Goal: Transaction & Acquisition: Purchase product/service

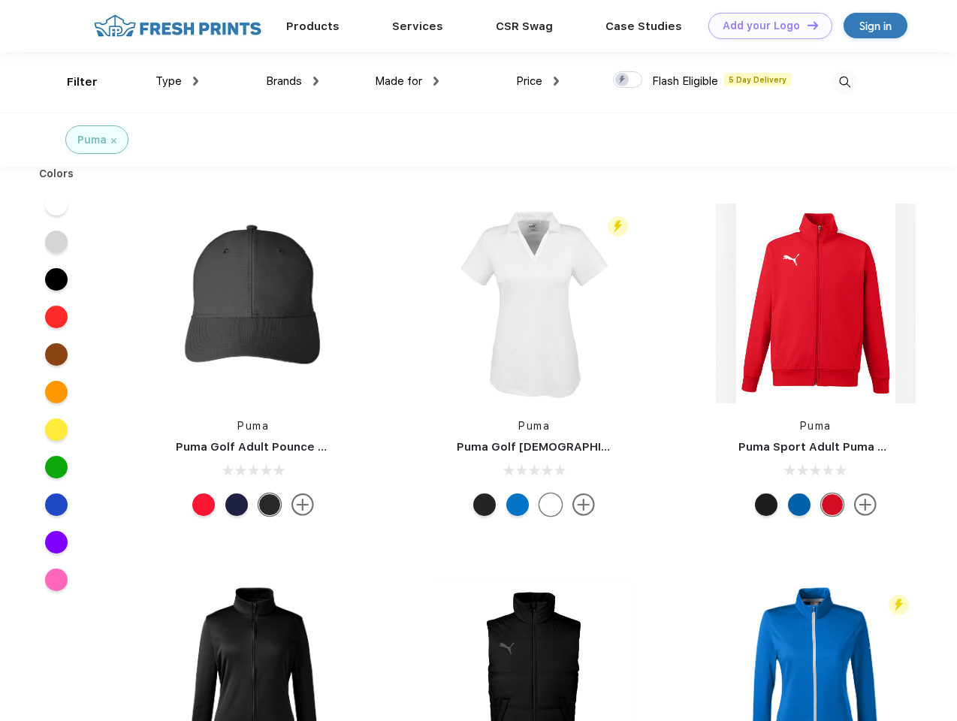
scroll to position [1, 0]
click at [765, 26] on link "Add your Logo Design Tool" at bounding box center [770, 26] width 124 height 26
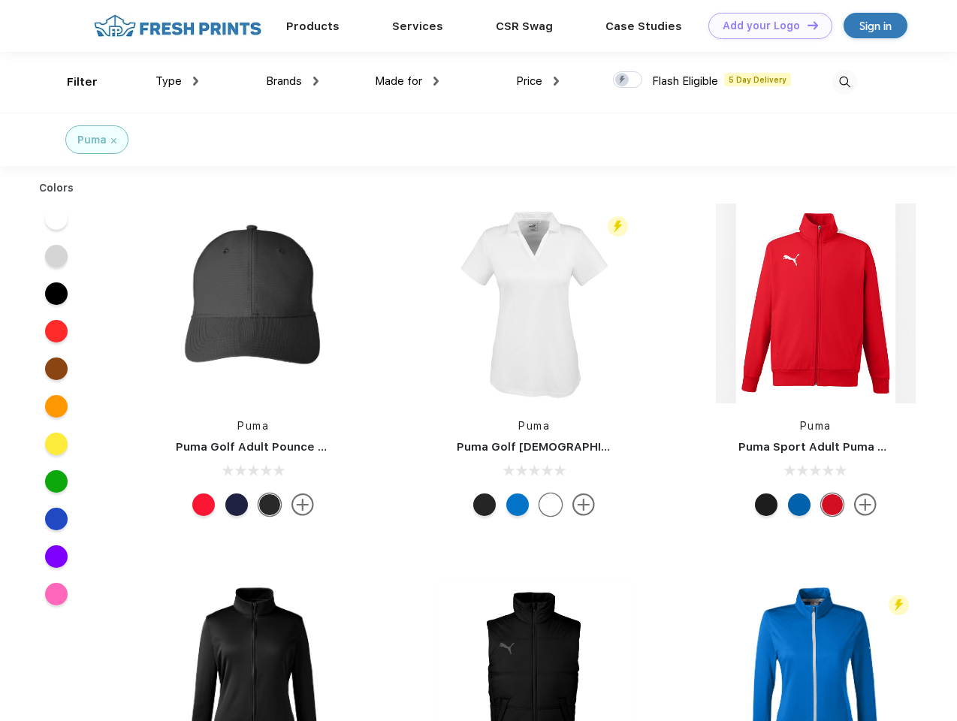
click at [0, 0] on div "Design Tool" at bounding box center [0, 0] width 0 height 0
click at [806, 25] on link "Add your Logo Design Tool" at bounding box center [770, 26] width 124 height 26
click at [72, 82] on div "Filter" at bounding box center [82, 82] width 31 height 17
click at [177, 81] on span "Type" at bounding box center [168, 81] width 26 height 14
click at [292, 81] on span "Brands" at bounding box center [284, 81] width 36 height 14
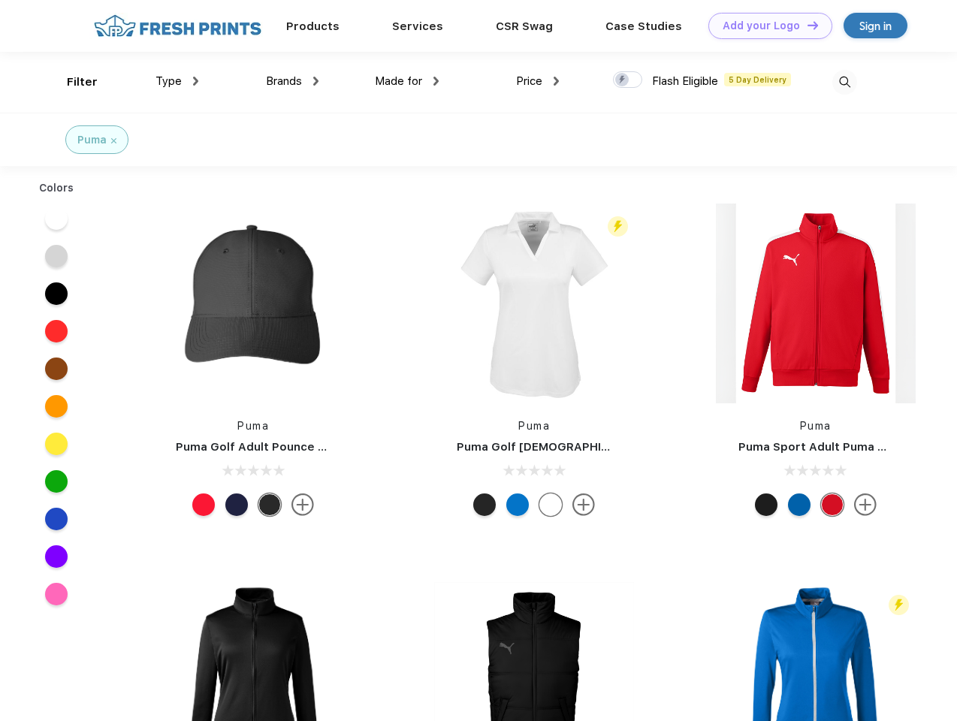
click at [407, 81] on span "Made for" at bounding box center [398, 81] width 47 height 14
click at [538, 81] on span "Price" at bounding box center [529, 81] width 26 height 14
click at [628, 80] on div at bounding box center [627, 79] width 29 height 17
click at [623, 80] on input "checkbox" at bounding box center [618, 76] width 10 height 10
click at [844, 82] on img at bounding box center [844, 82] width 25 height 25
